Goal: Task Accomplishment & Management: Use online tool/utility

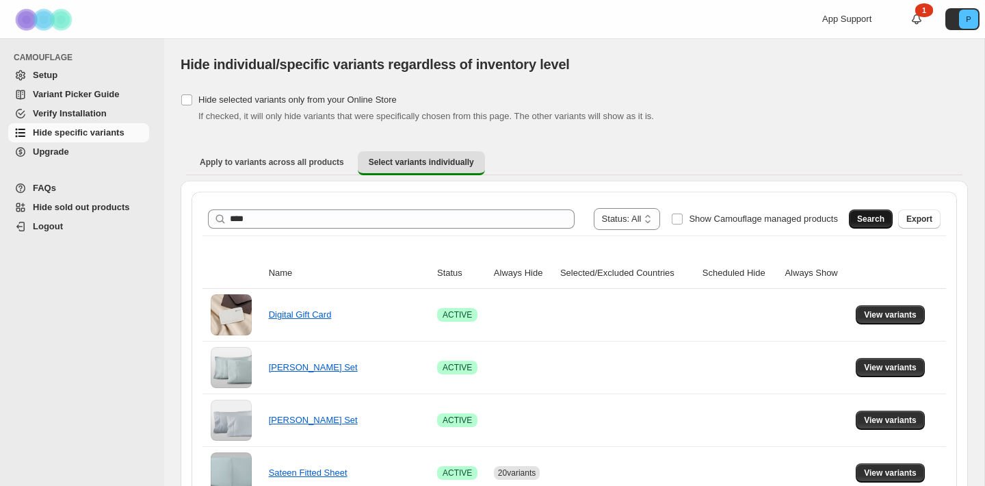
click at [881, 221] on span "Search" at bounding box center [870, 218] width 27 height 11
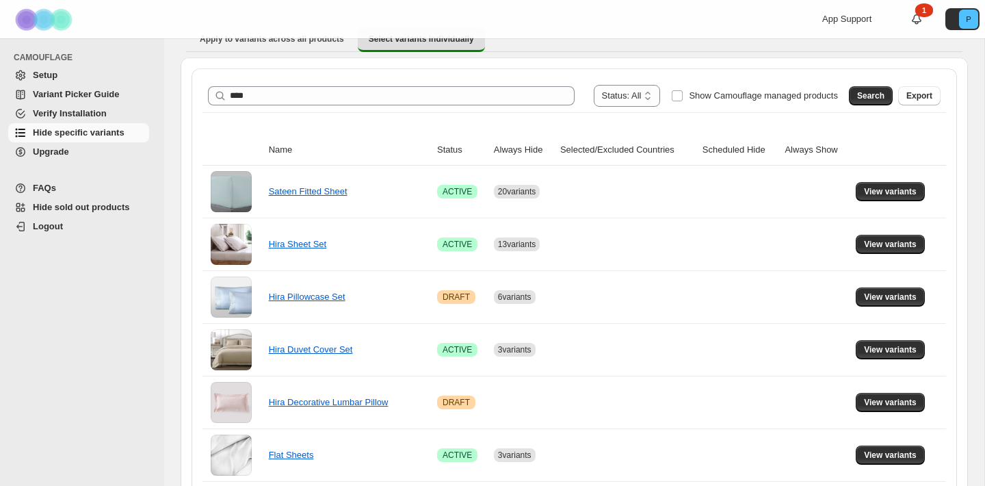
scroll to position [124, 0]
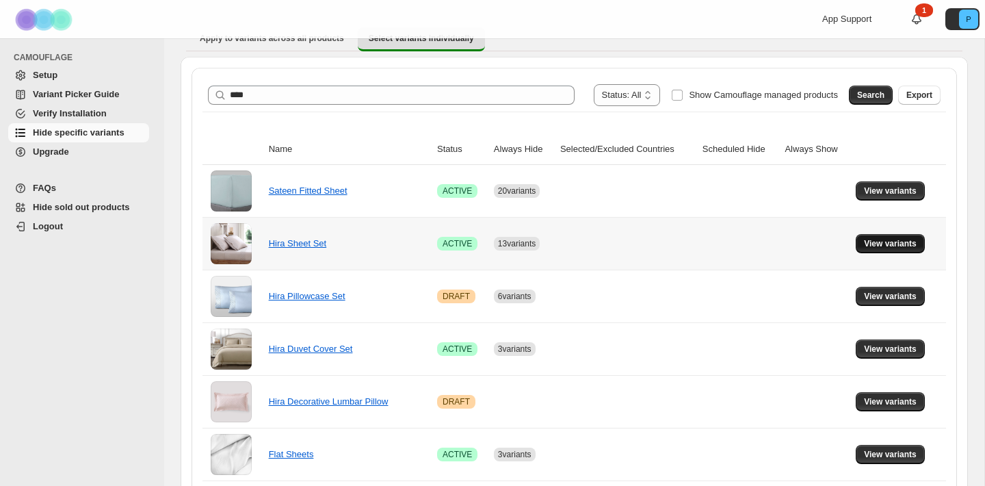
click at [887, 246] on span "View variants" at bounding box center [890, 243] width 53 height 11
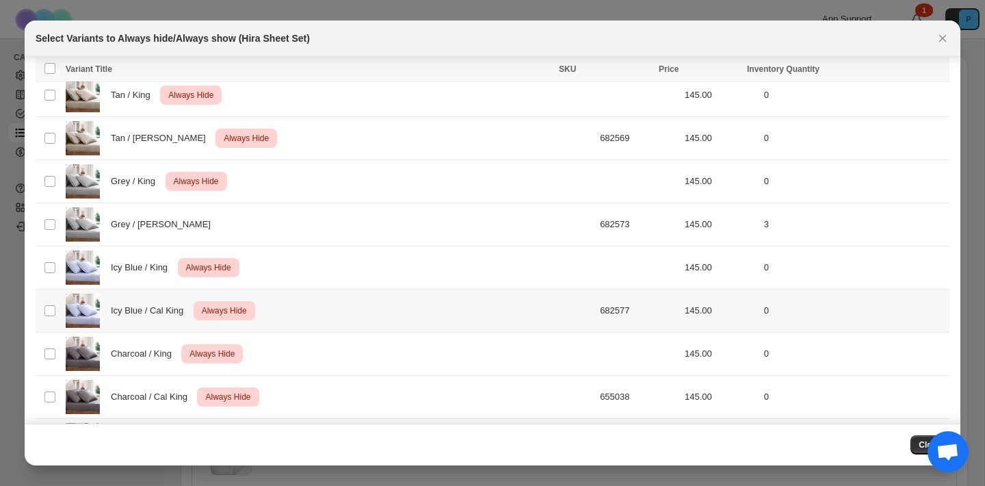
scroll to position [0, 0]
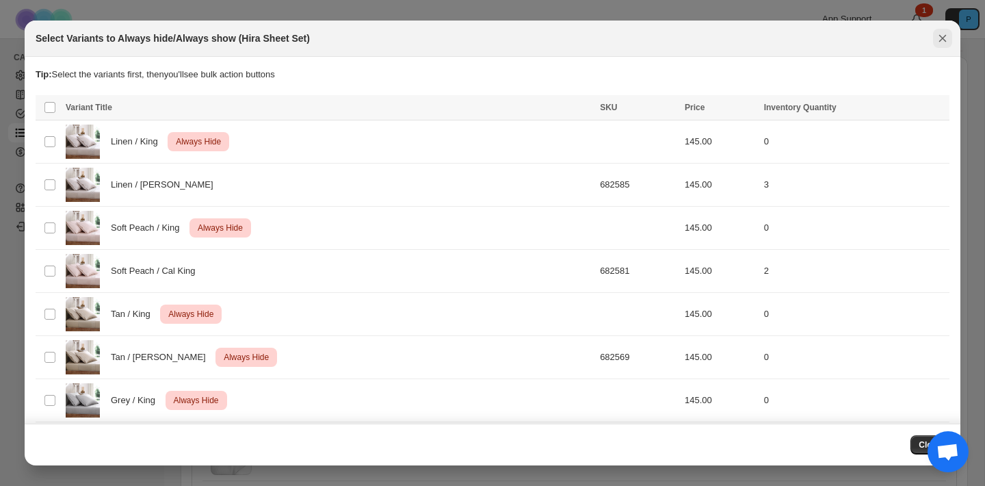
click at [943, 44] on icon "Close" at bounding box center [943, 38] width 14 height 14
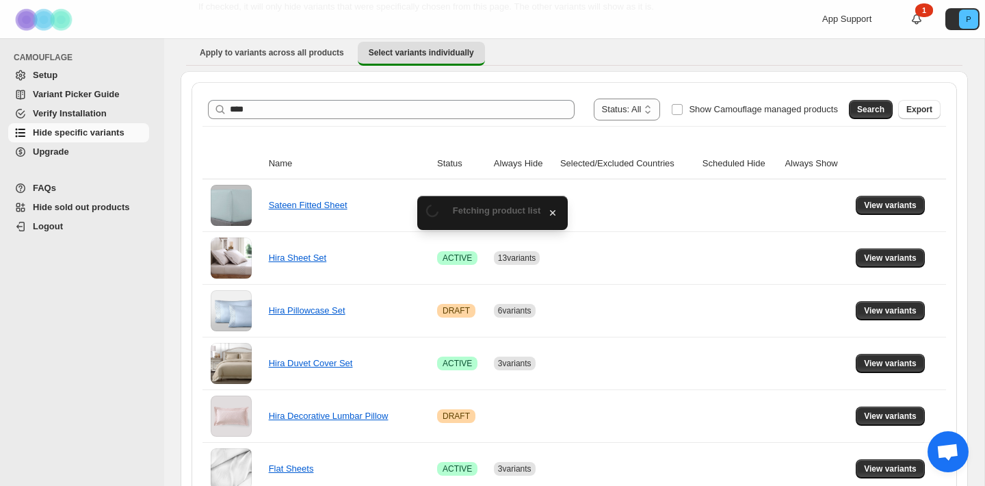
scroll to position [124, 0]
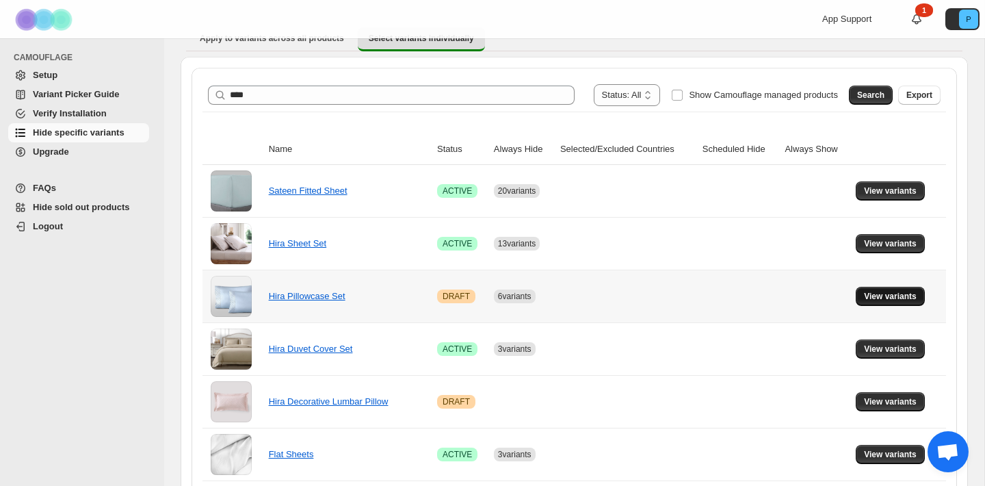
click at [887, 293] on span "View variants" at bounding box center [890, 296] width 53 height 11
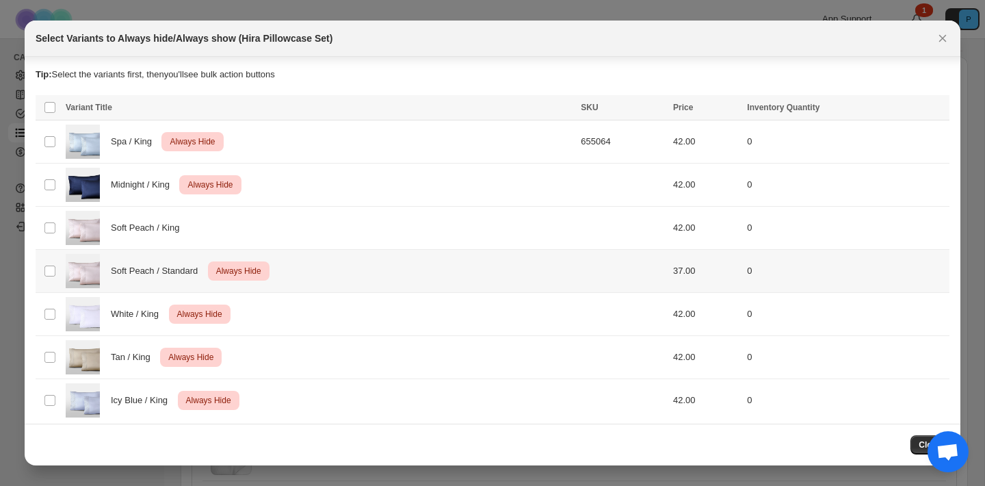
scroll to position [9, 0]
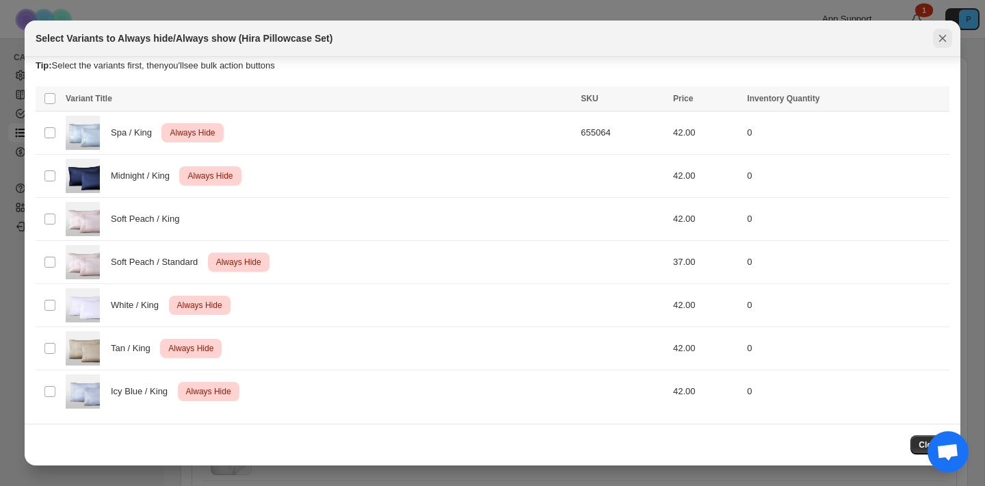
click at [945, 32] on icon "Close" at bounding box center [943, 38] width 14 height 14
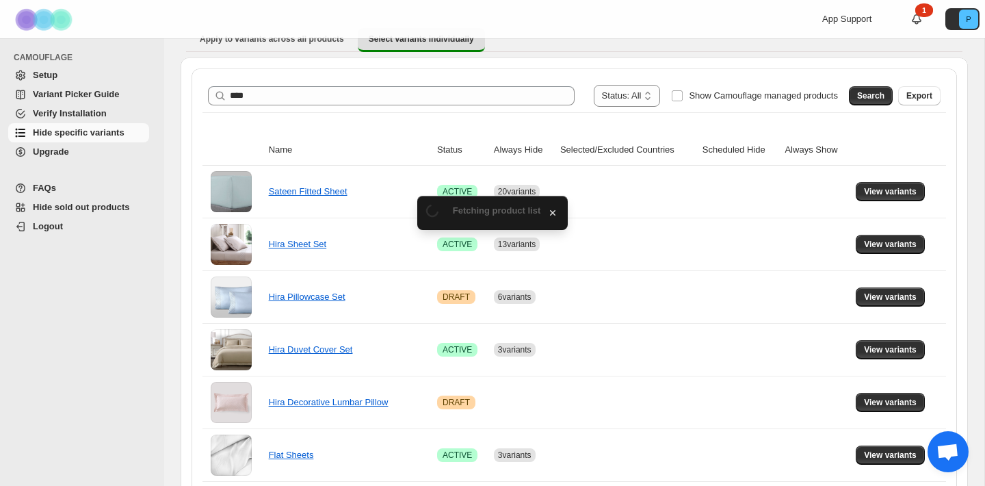
scroll to position [124, 0]
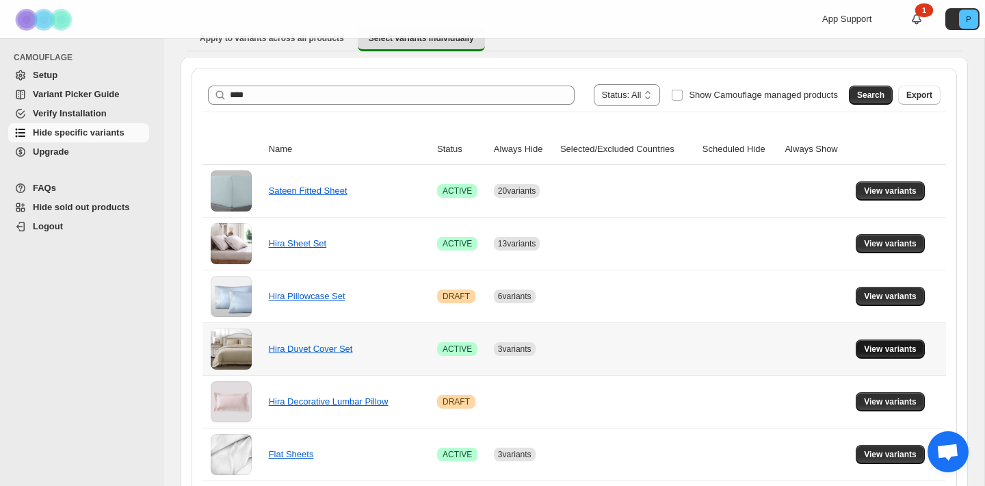
click at [890, 349] on span "View variants" at bounding box center [890, 348] width 53 height 11
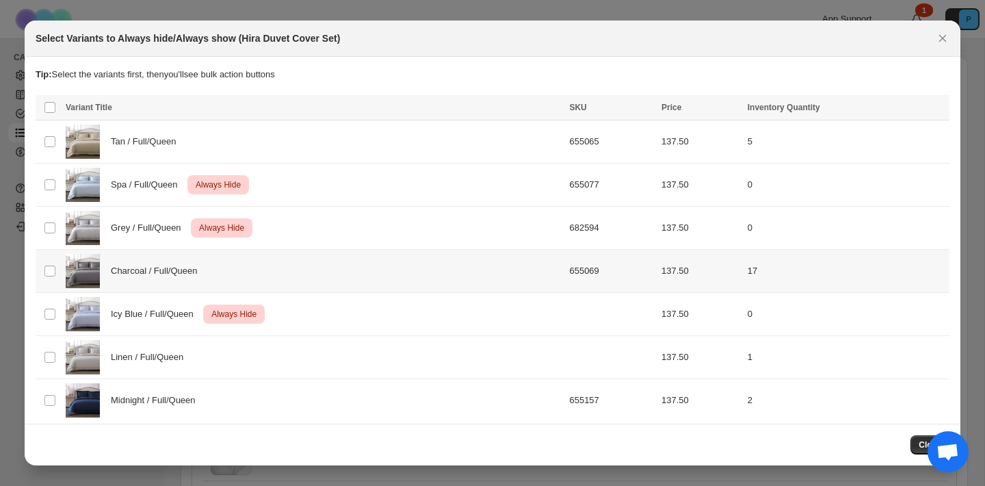
scroll to position [9, 0]
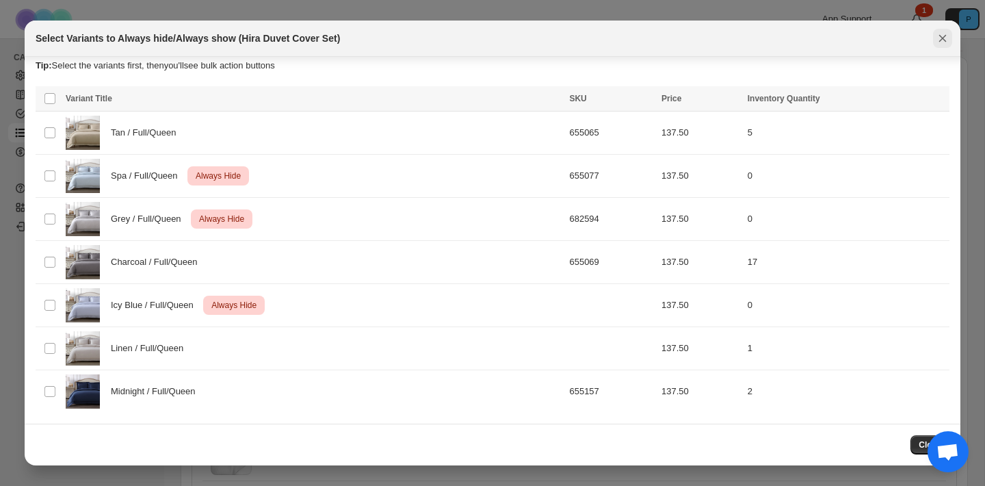
click at [944, 40] on icon "Close" at bounding box center [943, 38] width 14 height 14
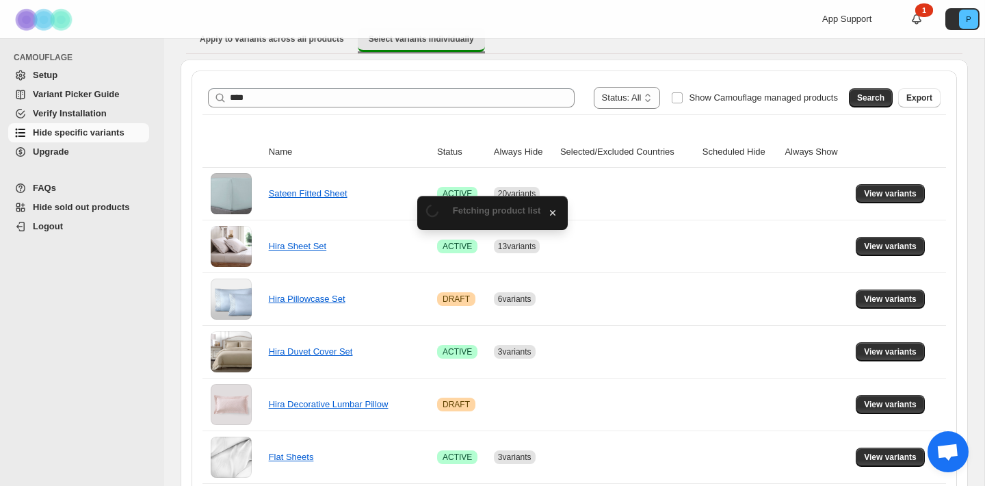
scroll to position [124, 0]
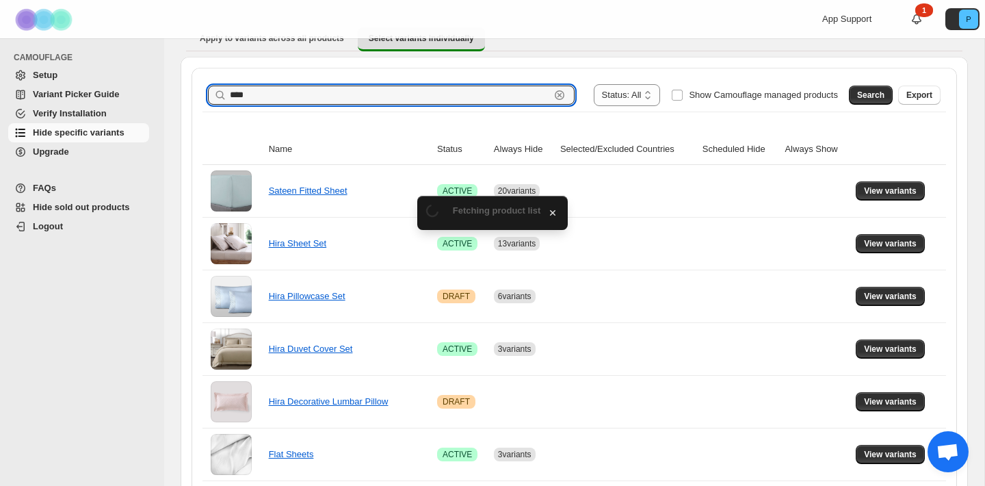
drag, startPoint x: 254, startPoint y: 94, endPoint x: 190, endPoint y: 94, distance: 63.6
click at [190, 94] on div "**********" at bounding box center [574, 326] width 787 height 539
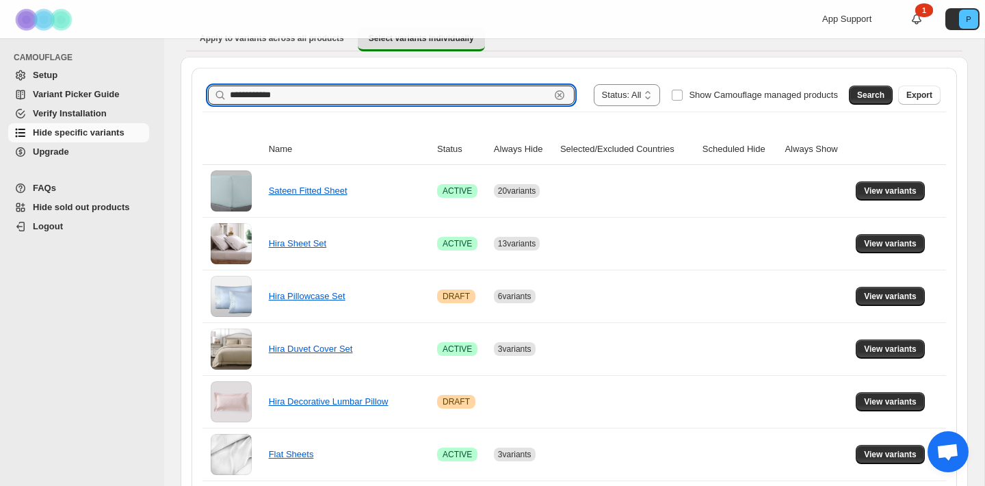
type input "**********"
click at [876, 103] on button "Search" at bounding box center [871, 94] width 44 height 19
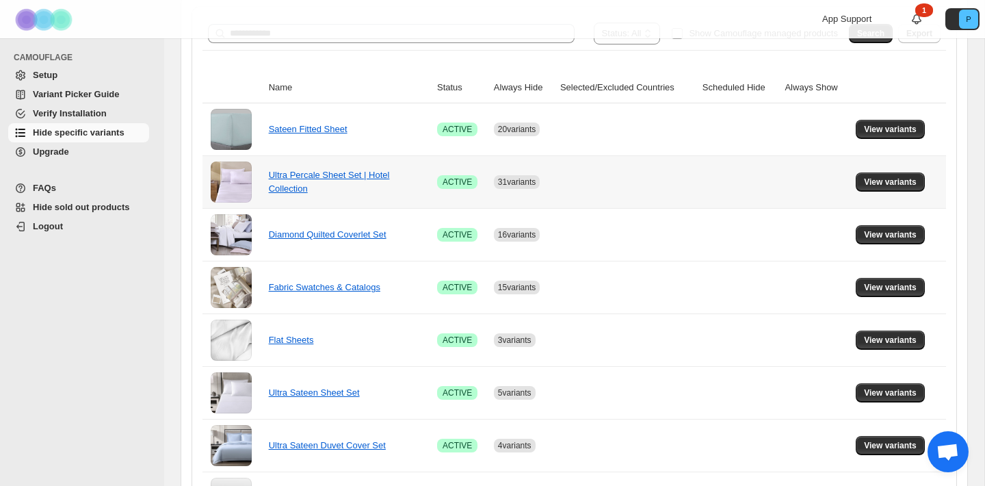
scroll to position [186, 0]
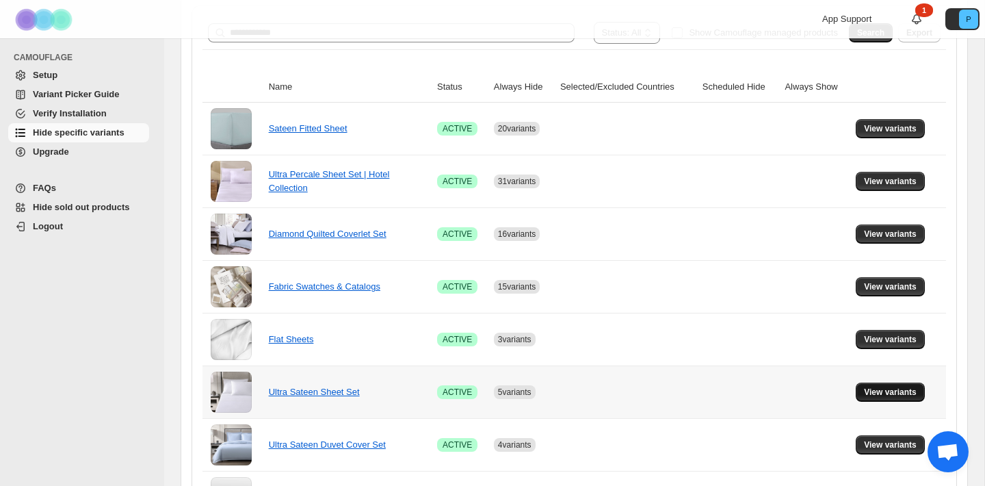
click at [877, 387] on span "View variants" at bounding box center [890, 391] width 53 height 11
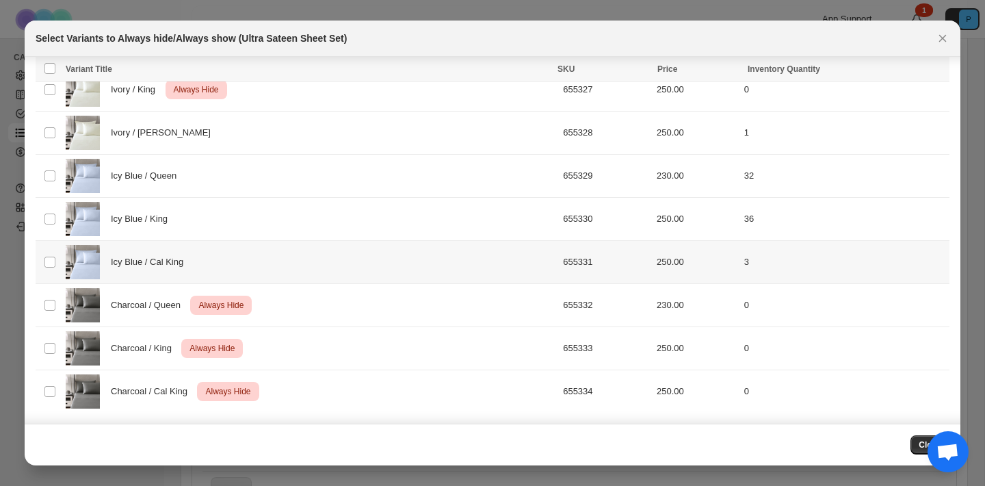
scroll to position [36, 0]
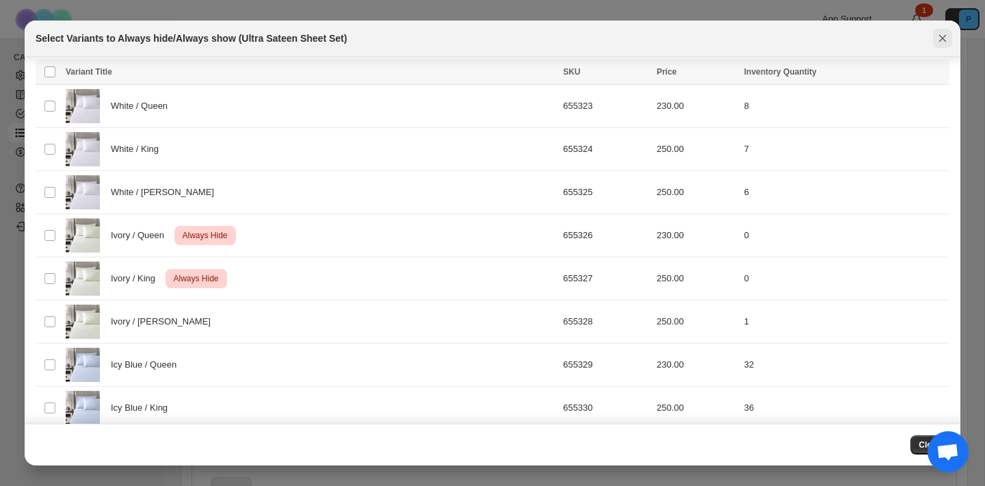
click at [944, 43] on icon "Close" at bounding box center [943, 38] width 14 height 14
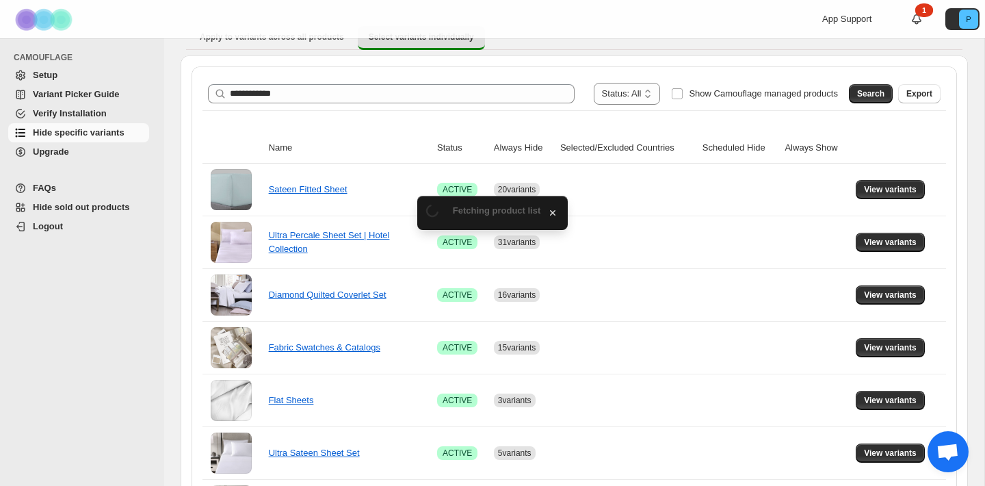
scroll to position [186, 0]
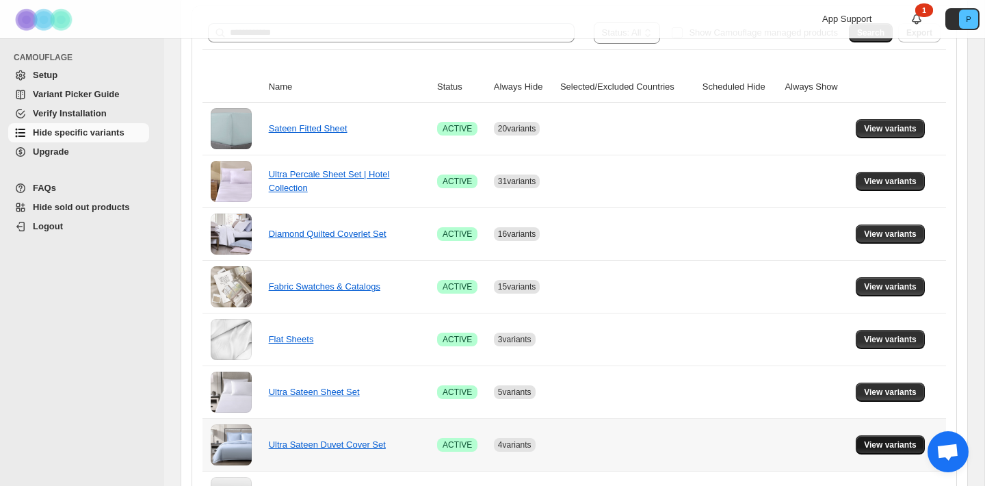
click at [875, 441] on span "View variants" at bounding box center [890, 444] width 53 height 11
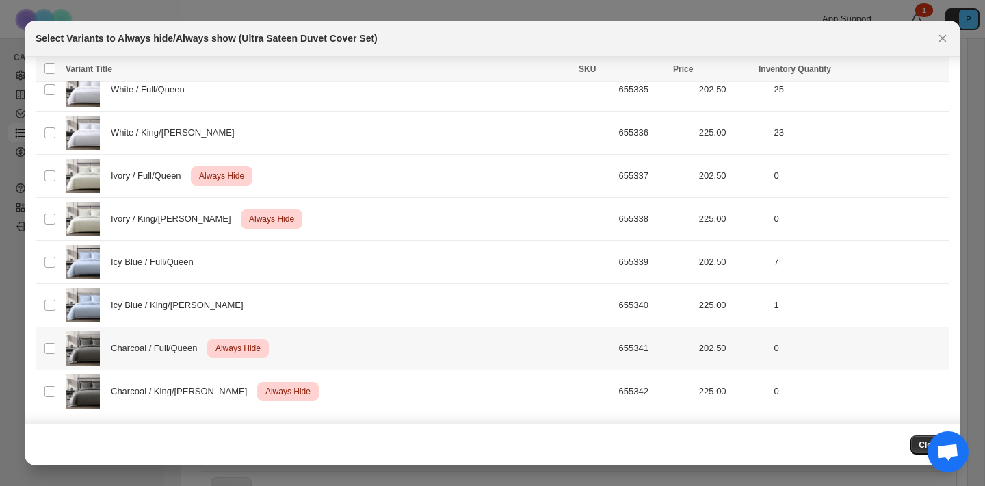
scroll to position [0, 0]
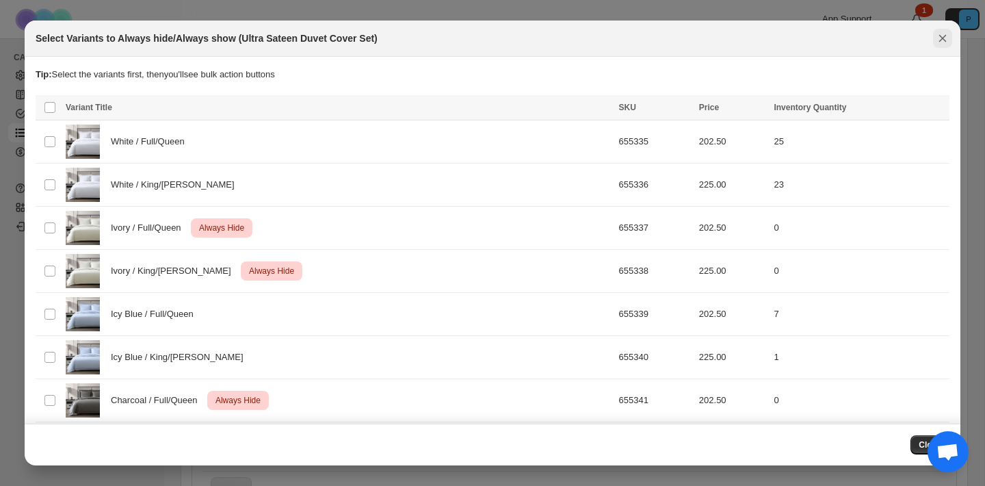
click at [945, 36] on icon "Close" at bounding box center [943, 38] width 14 height 14
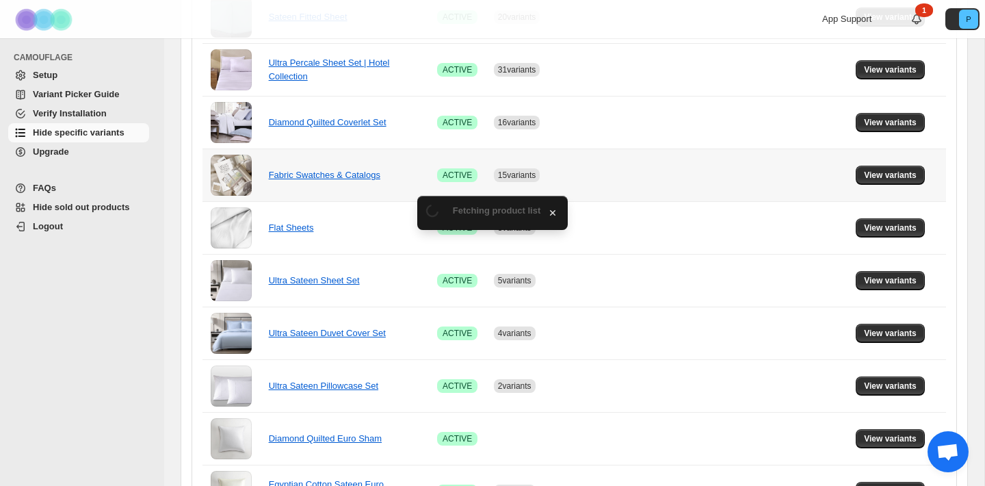
scroll to position [309, 0]
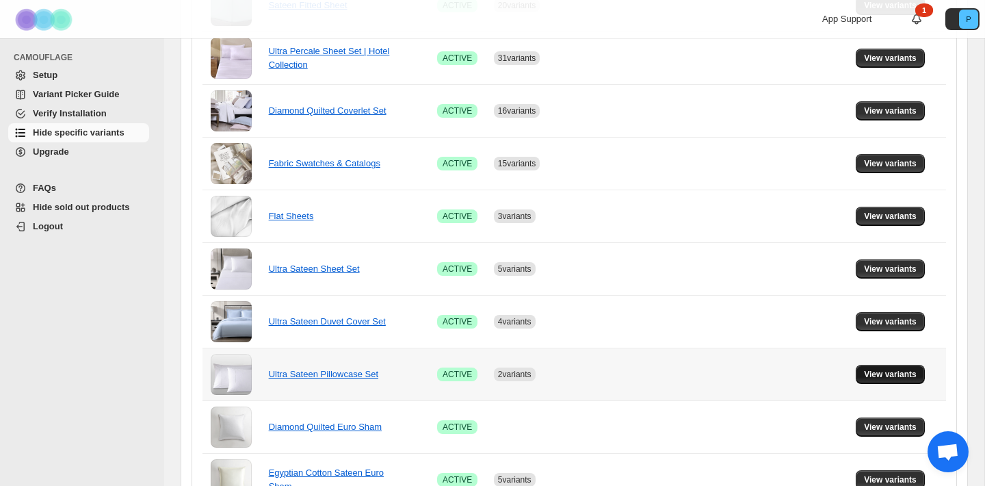
click at [896, 376] on span "View variants" at bounding box center [890, 374] width 53 height 11
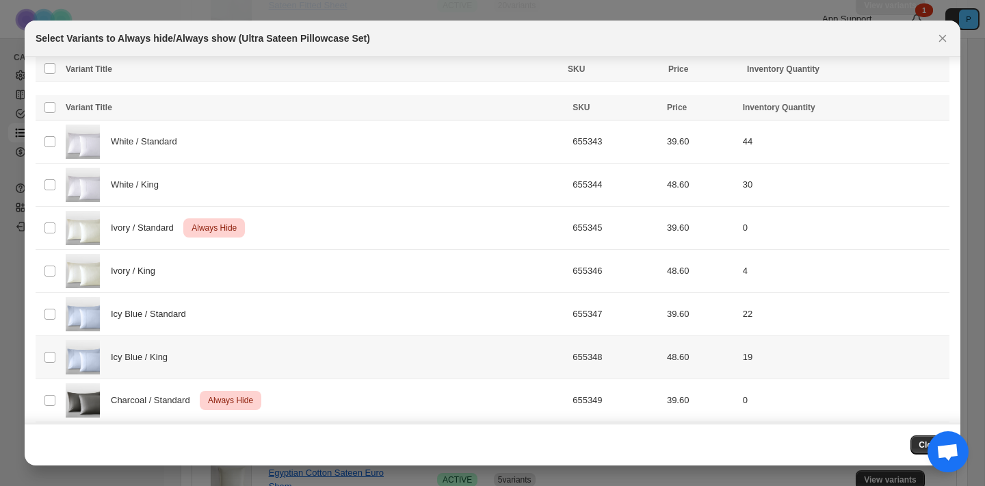
scroll to position [52, 0]
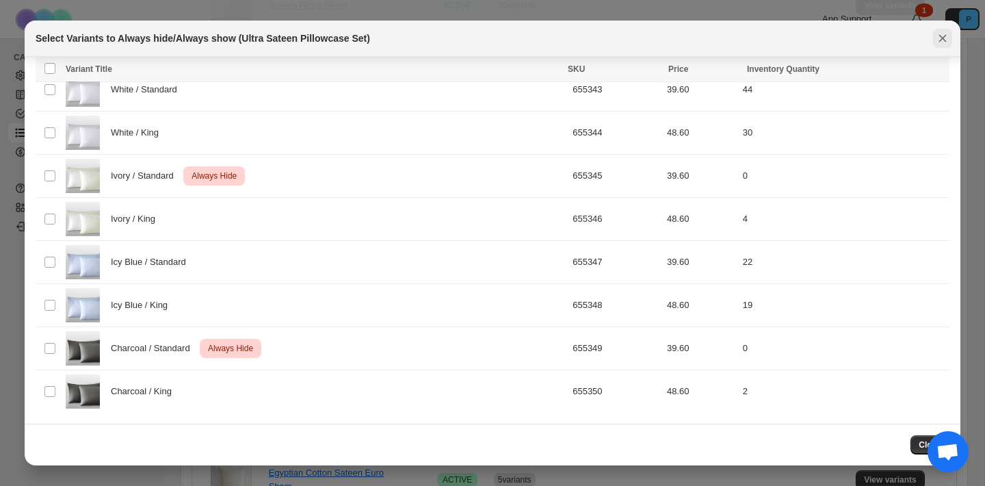
click at [944, 38] on icon "Close" at bounding box center [943, 38] width 14 height 14
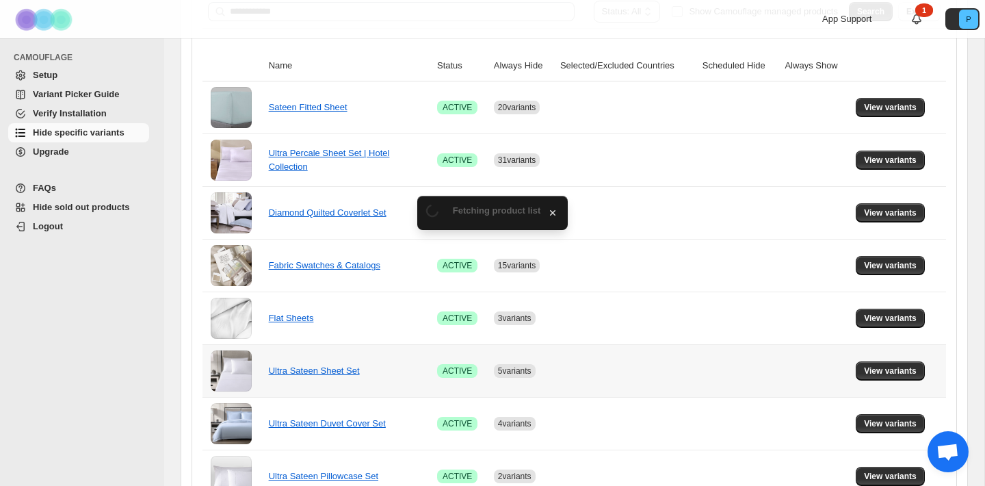
scroll to position [0, 0]
